Goal: Information Seeking & Learning: Stay updated

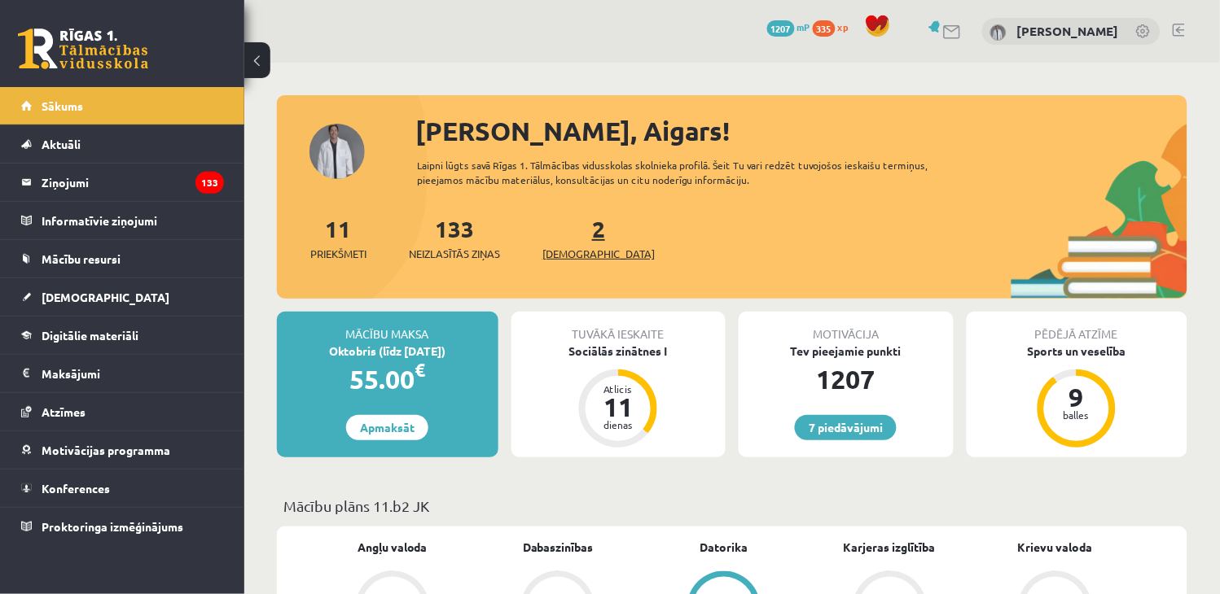
click at [586, 254] on span "[DEMOGRAPHIC_DATA]" at bounding box center [598, 254] width 112 height 16
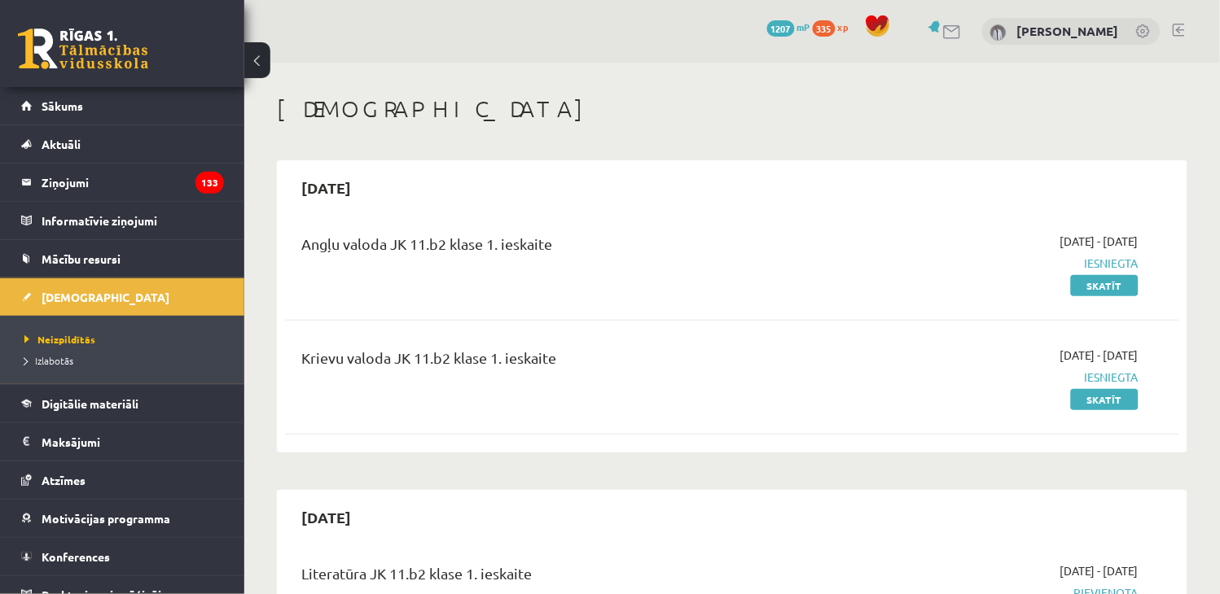
click at [1176, 27] on link at bounding box center [1178, 30] width 12 height 13
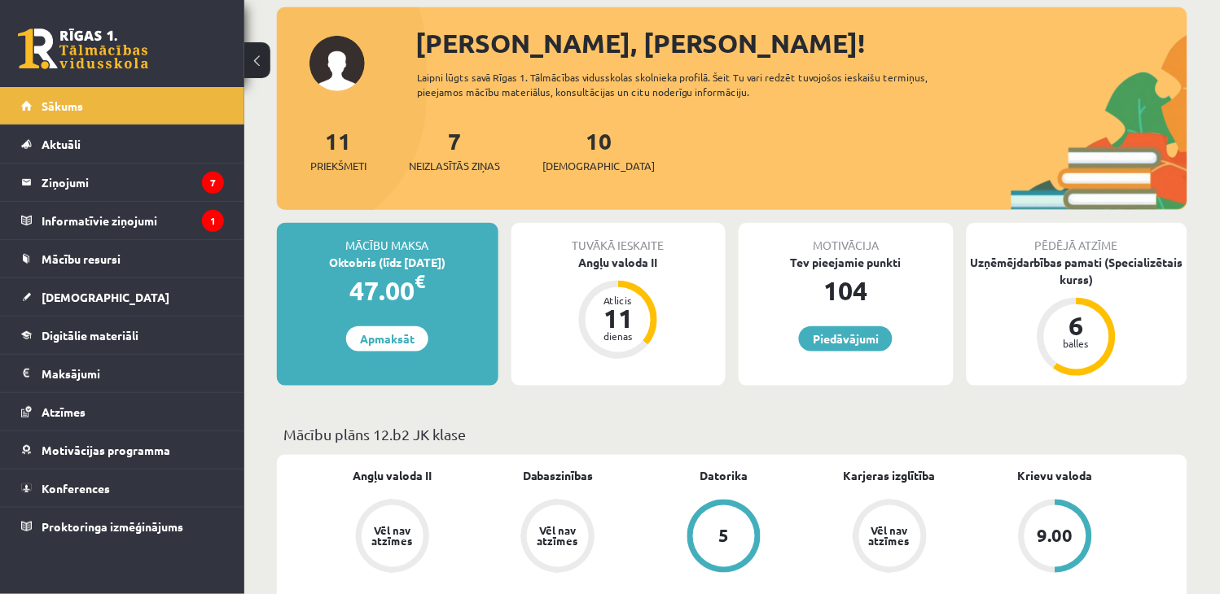
scroll to position [361, 0]
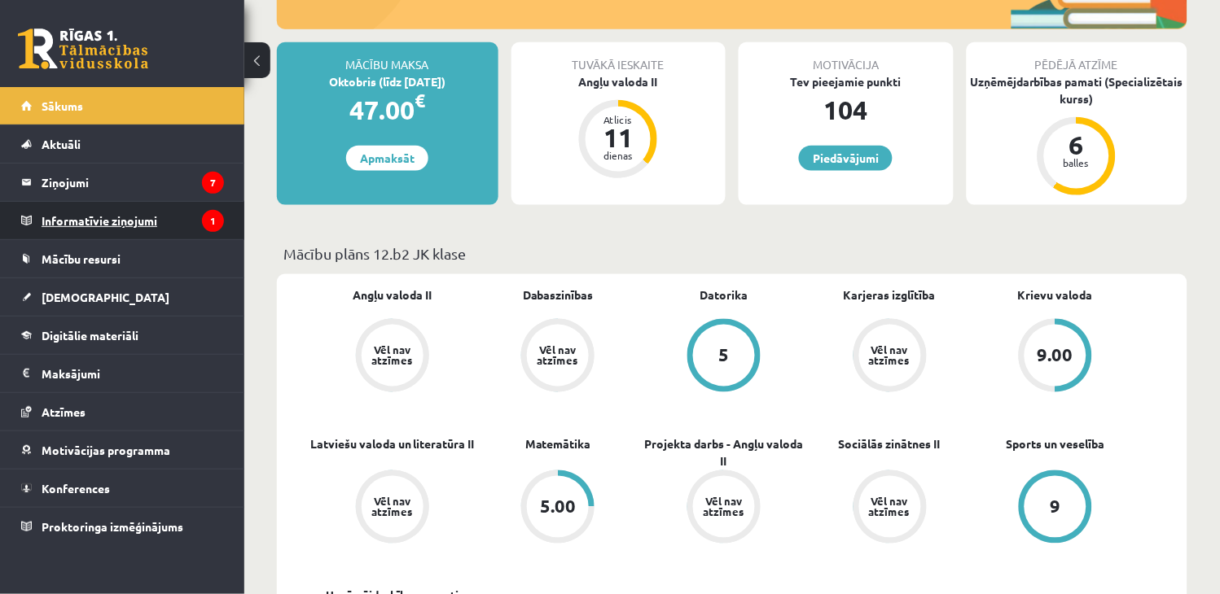
click at [76, 217] on legend "Informatīvie ziņojumi 1" at bounding box center [133, 220] width 182 height 37
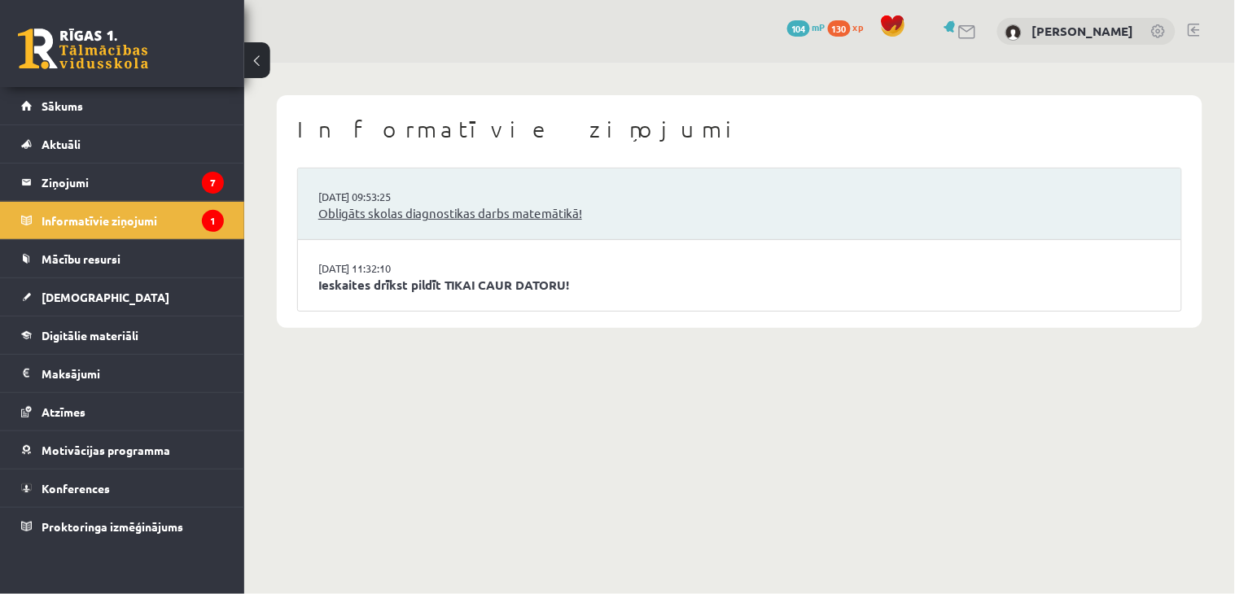
click at [346, 215] on link "Obligāts skolas diagnostikas darbs matemātikā!" at bounding box center [739, 213] width 843 height 19
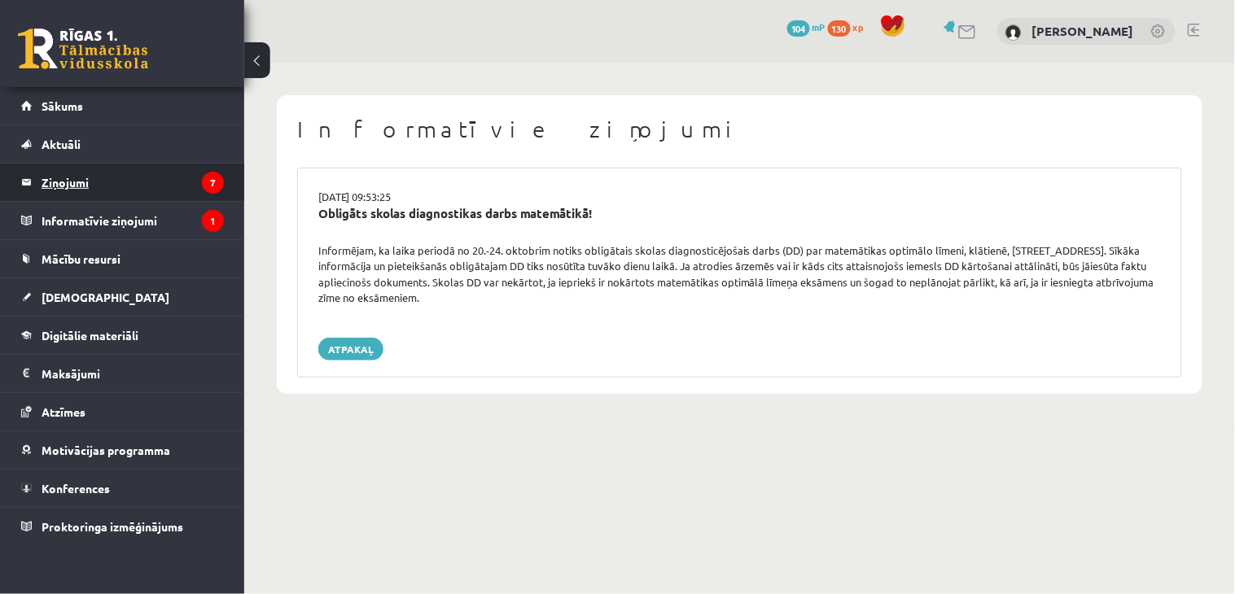
click at [66, 181] on legend "Ziņojumi 7" at bounding box center [133, 182] width 182 height 37
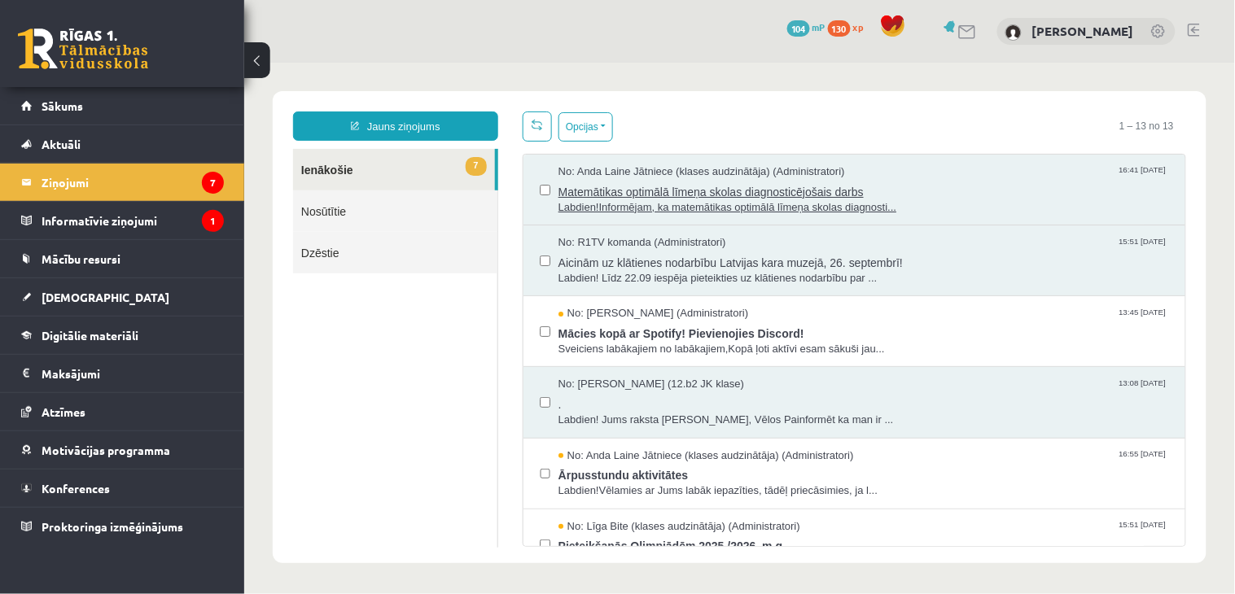
click at [602, 190] on span "Matemātikas optimālā līmeņa skolas diagnosticējošais darbs" at bounding box center [863, 189] width 611 height 20
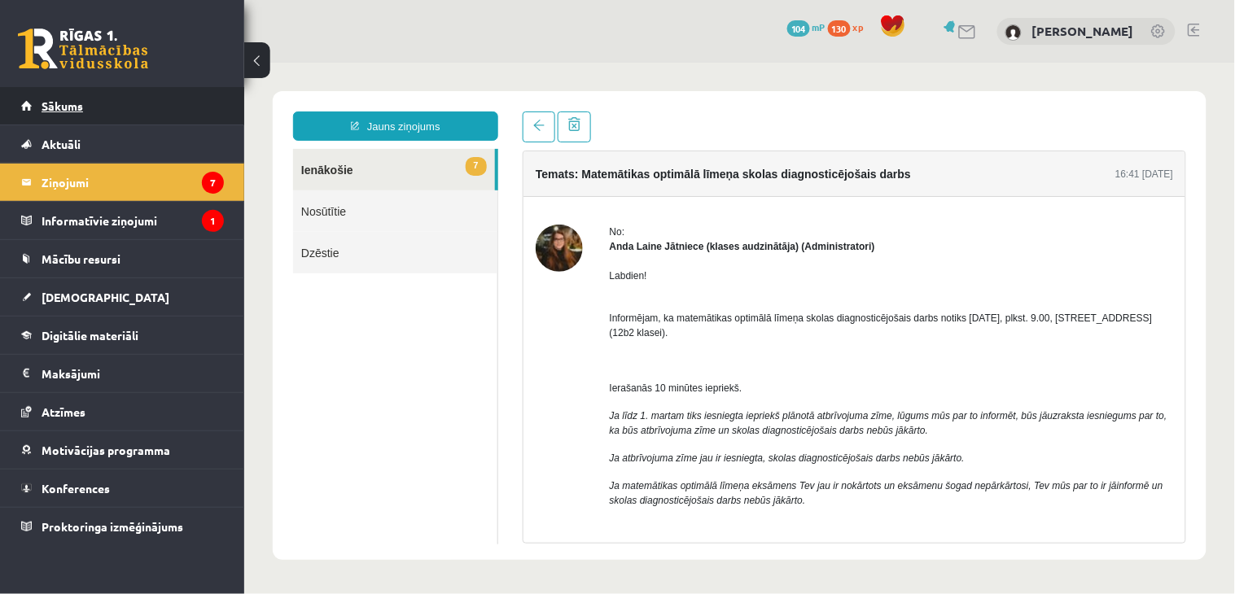
click at [66, 110] on span "Sākums" at bounding box center [63, 106] width 42 height 15
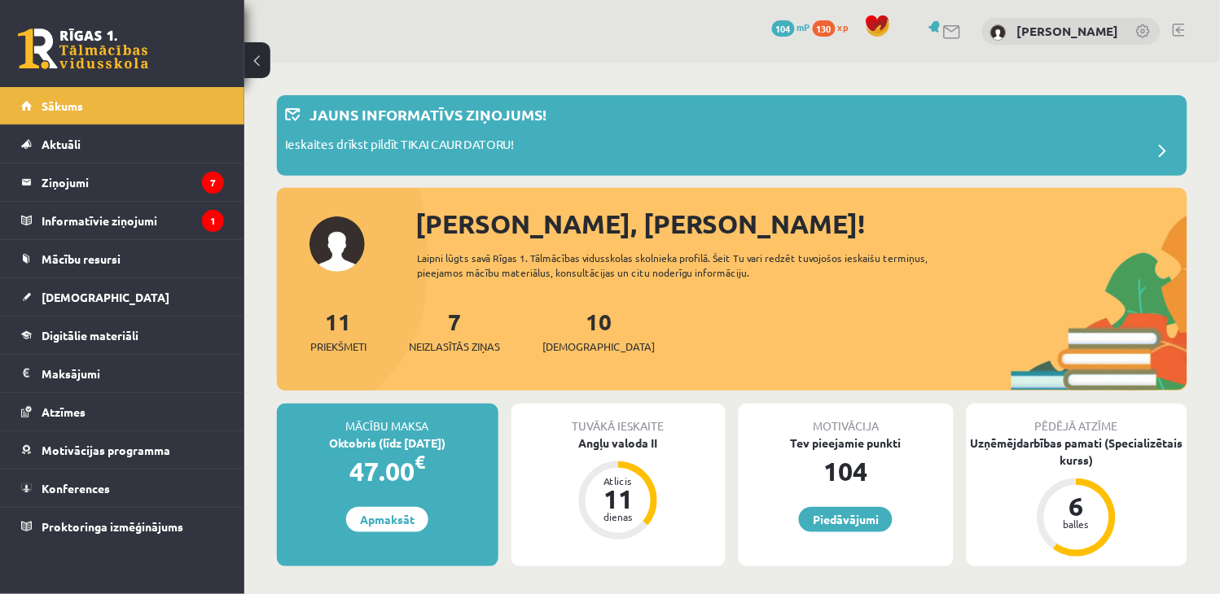
click at [1177, 28] on link at bounding box center [1178, 30] width 12 height 13
